Goal: Transaction & Acquisition: Download file/media

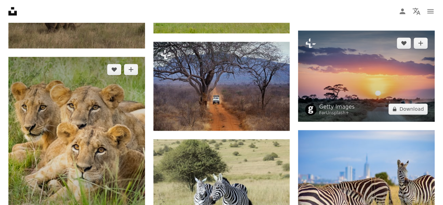
scroll to position [526, 0]
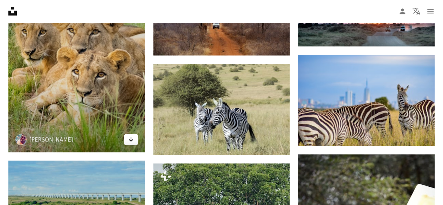
click at [131, 142] on icon "Arrow pointing down" at bounding box center [131, 139] width 6 height 8
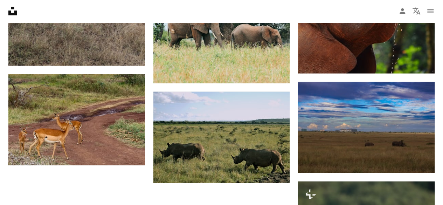
scroll to position [806, 0]
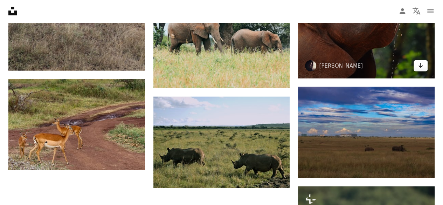
click at [418, 65] on icon "Arrow pointing down" at bounding box center [421, 65] width 6 height 8
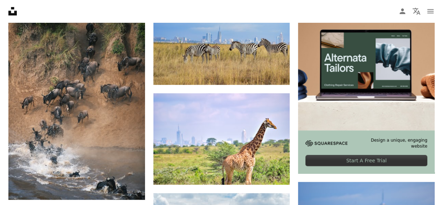
scroll to position [210, 0]
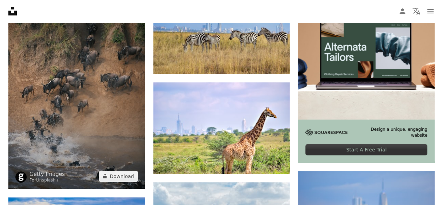
click at [102, 115] on img at bounding box center [76, 86] width 137 height 206
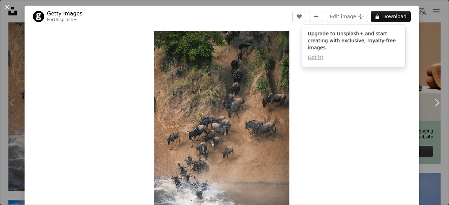
click at [421, 33] on div "An X shape Chevron left Chevron right Getty Images For Unsplash+ A heart A plus…" at bounding box center [224, 102] width 449 height 205
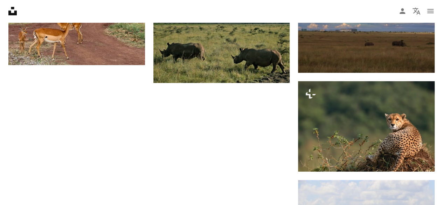
scroll to position [631, 0]
